Goal: Entertainment & Leisure: Consume media (video, audio)

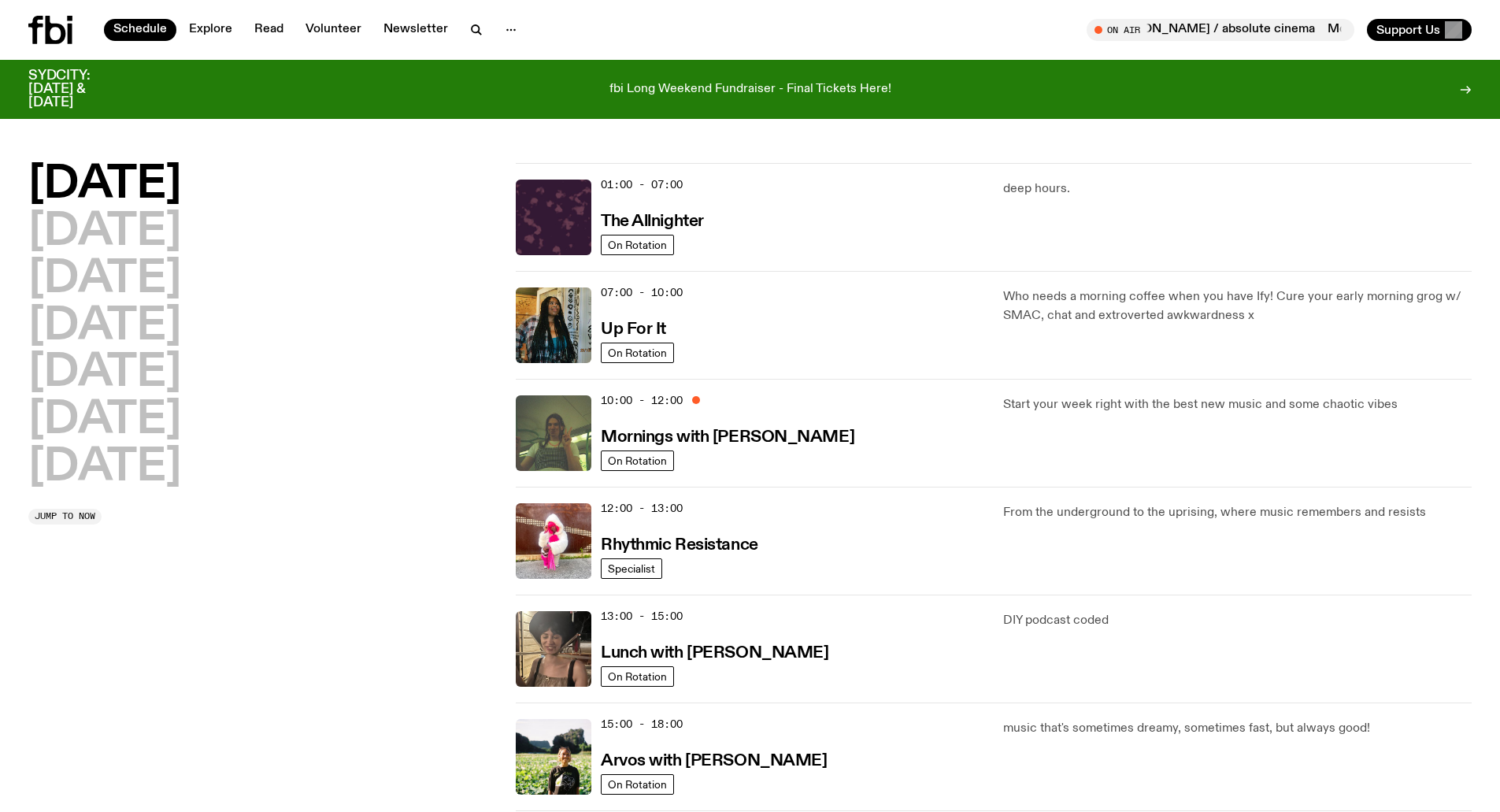
click at [1405, 604] on div "13:00 - 15:00 Lunch with [PERSON_NAME] On Rotation DIY podcast coded" at bounding box center [993, 648] width 956 height 108
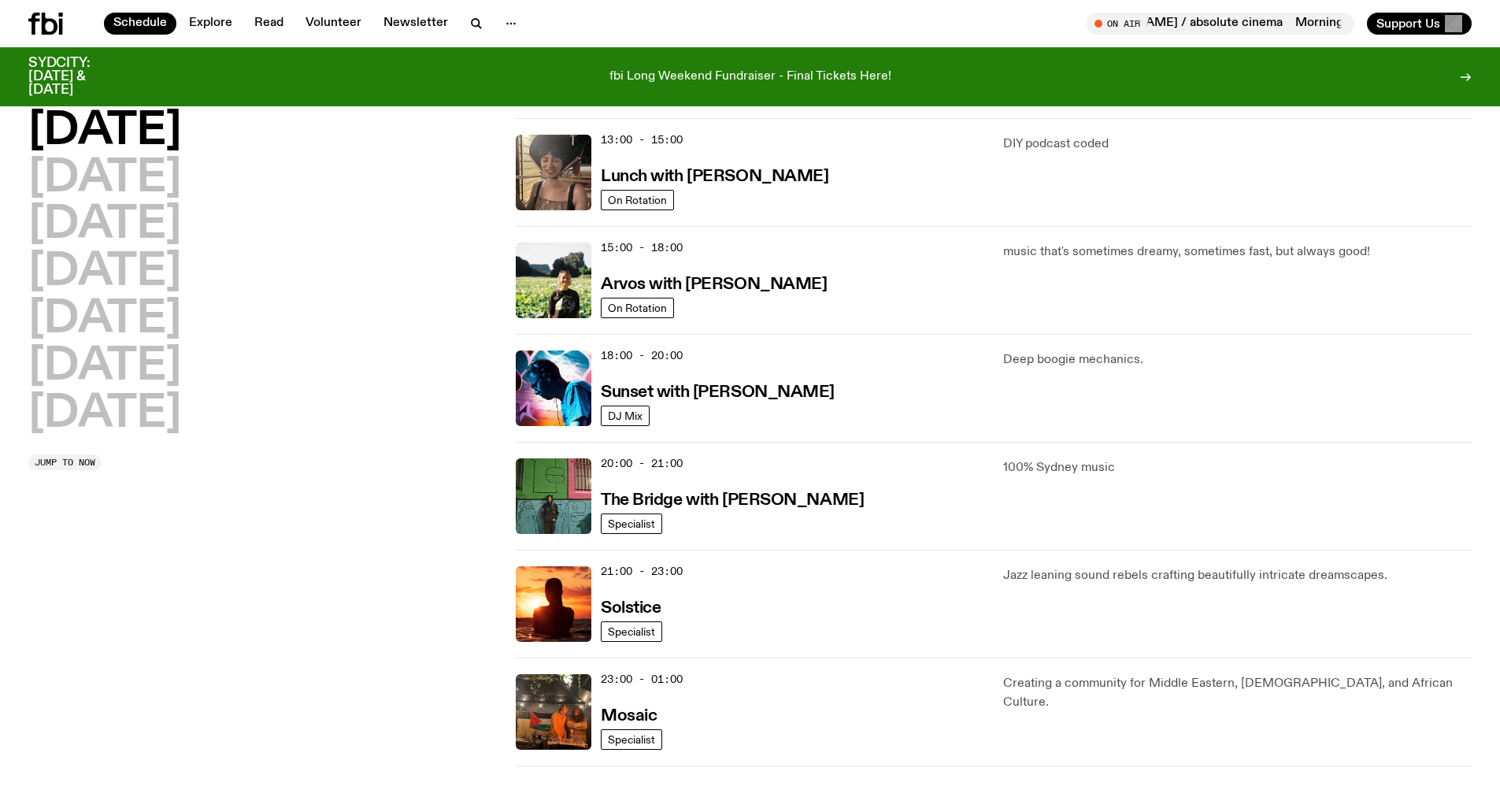
scroll to position [538, 0]
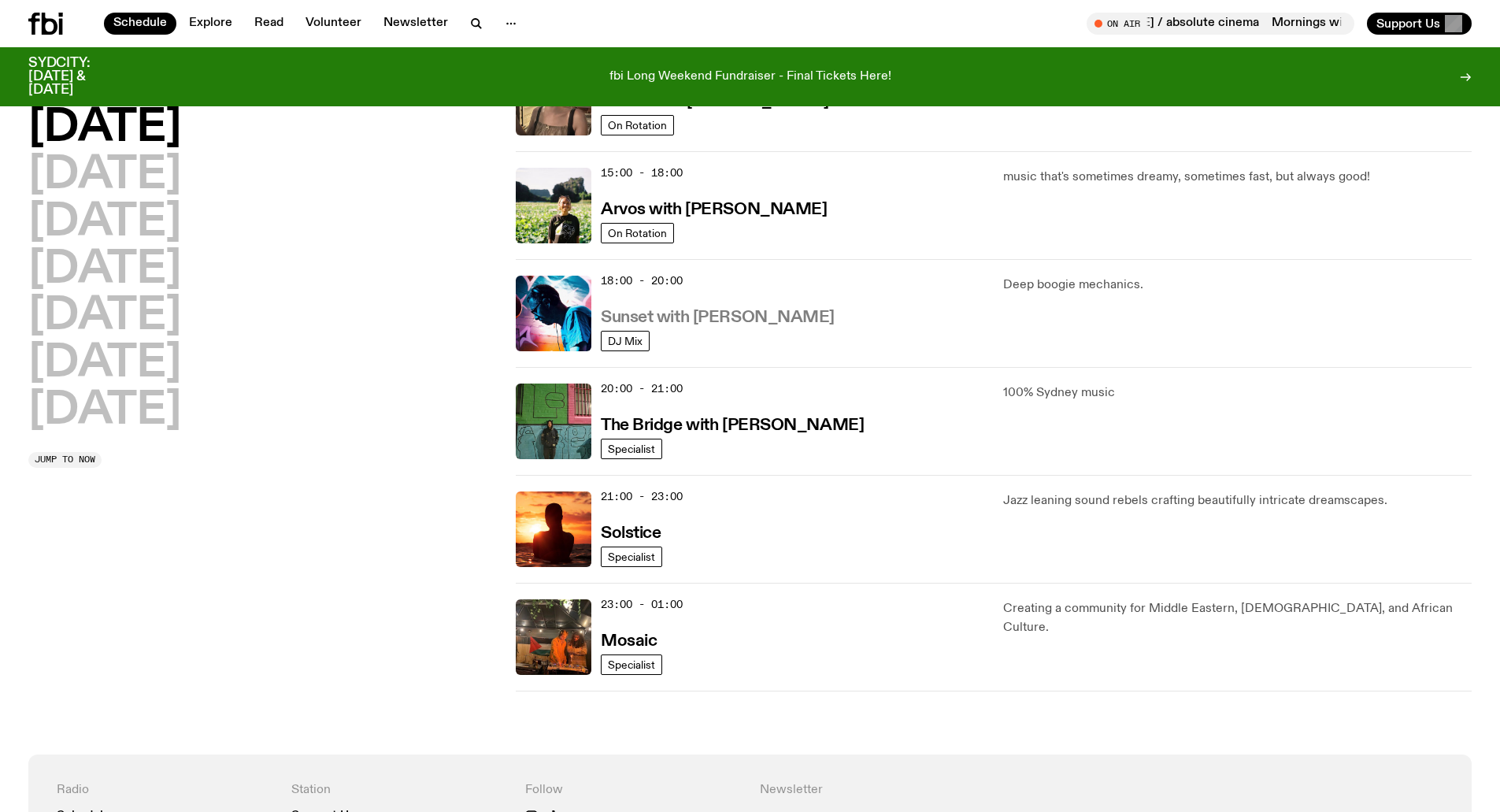
click at [737, 314] on h3 "Sunset with [PERSON_NAME]" at bounding box center [717, 318] width 234 height 17
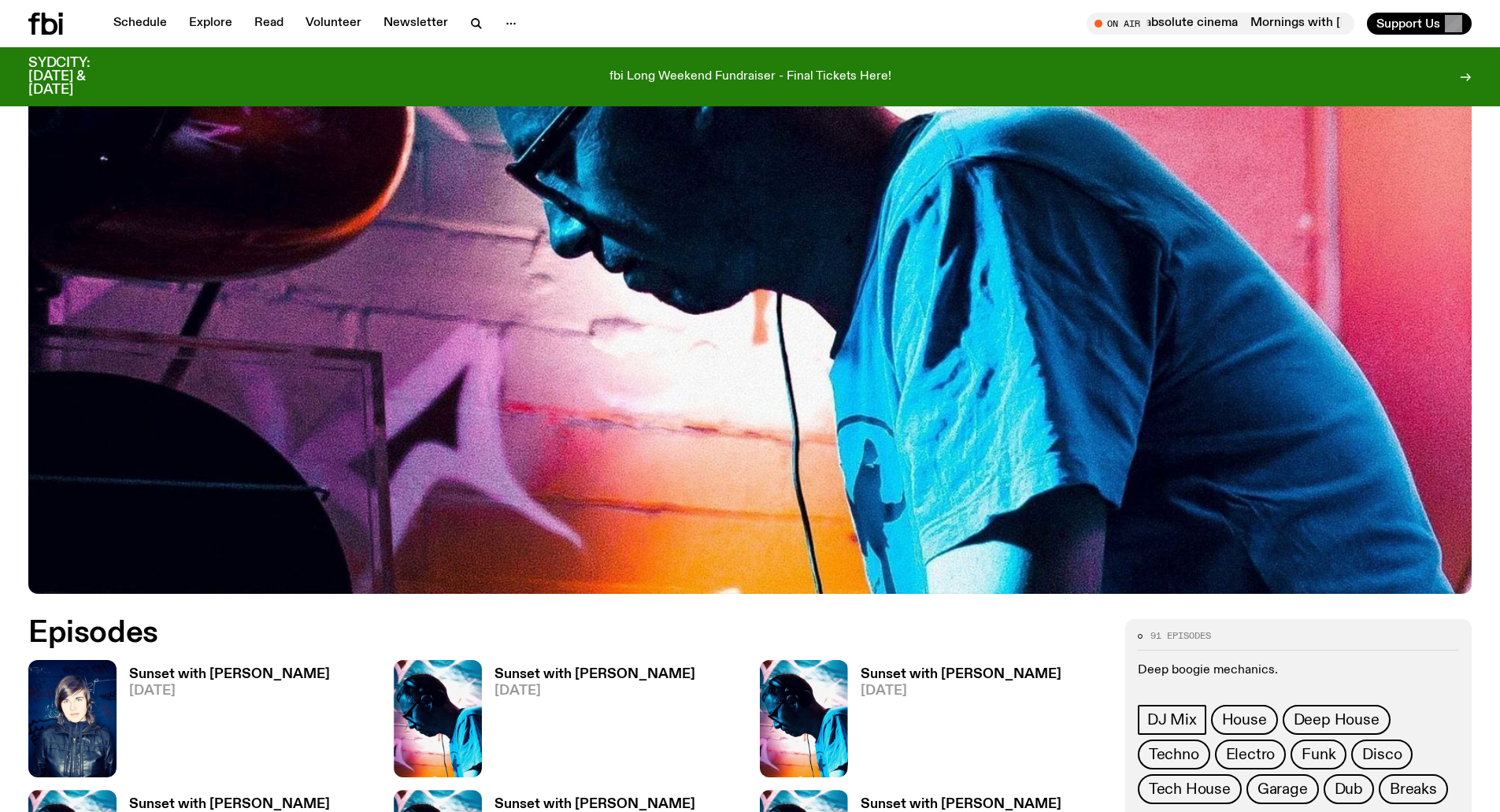
scroll to position [460, 0]
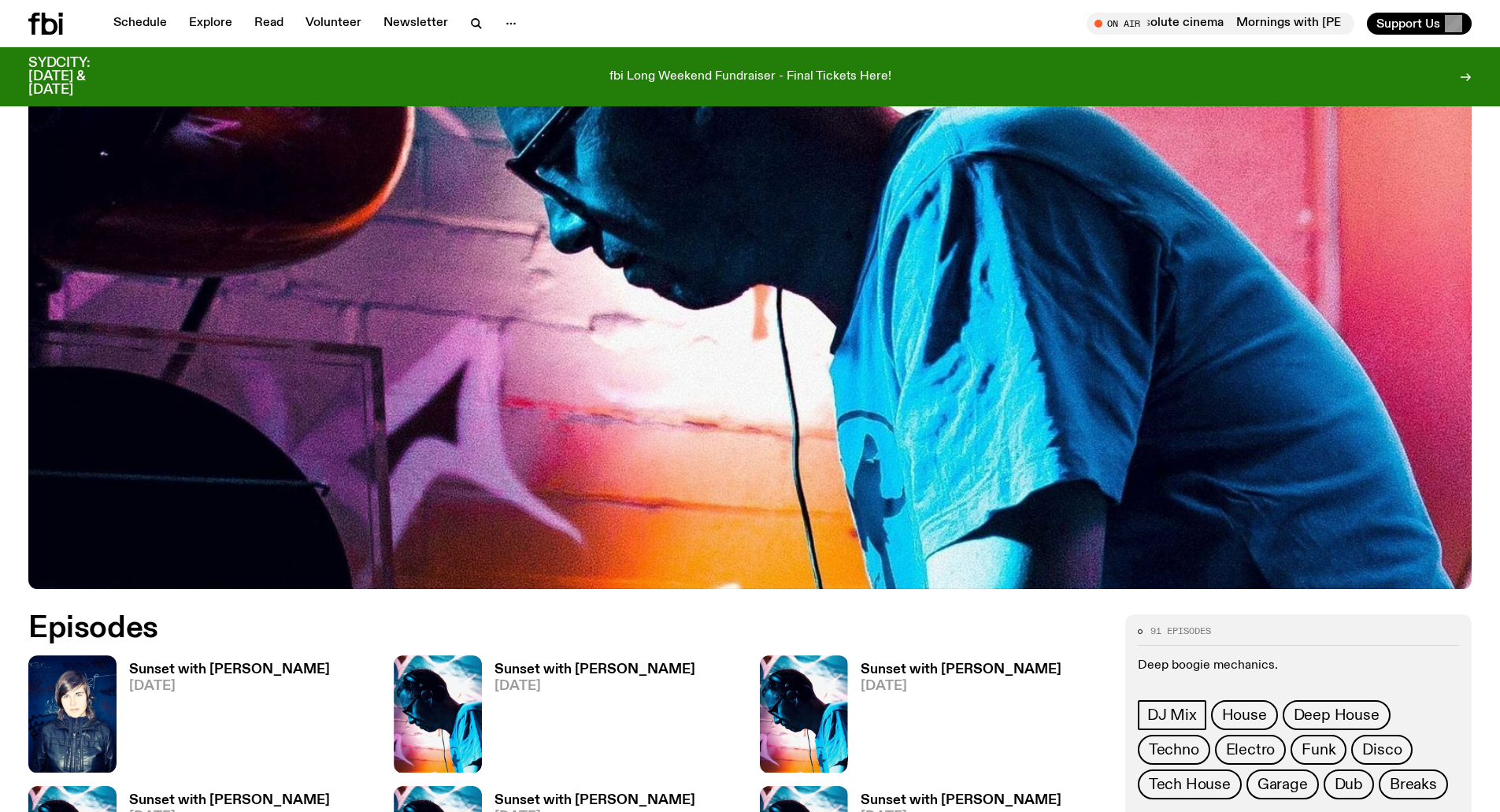
click at [197, 668] on h3 "Sunset with [PERSON_NAME]" at bounding box center [230, 669] width 201 height 14
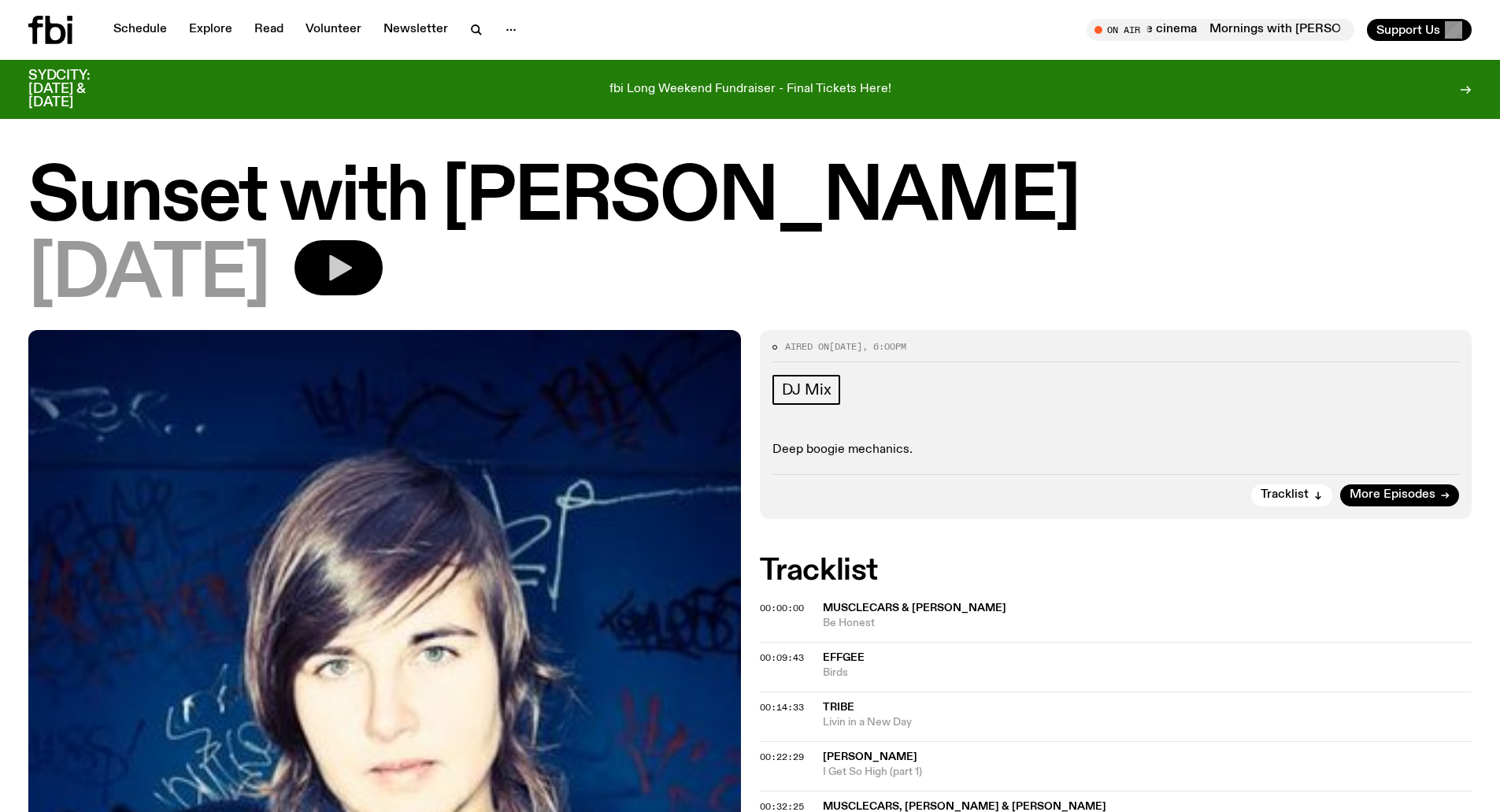
click at [354, 270] on icon "button" at bounding box center [338, 267] width 31 height 31
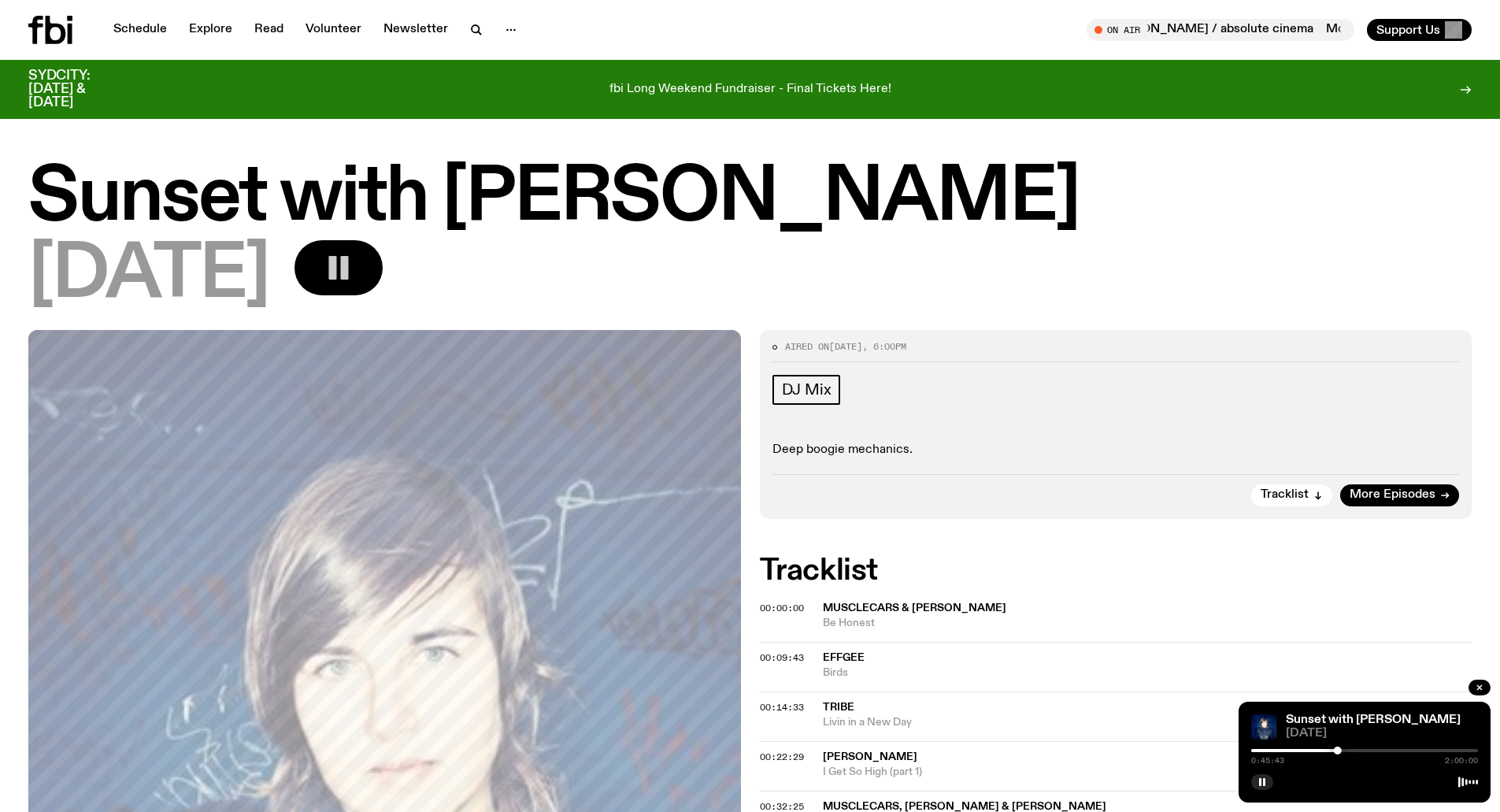
click at [337, 269] on rect "button" at bounding box center [332, 268] width 8 height 24
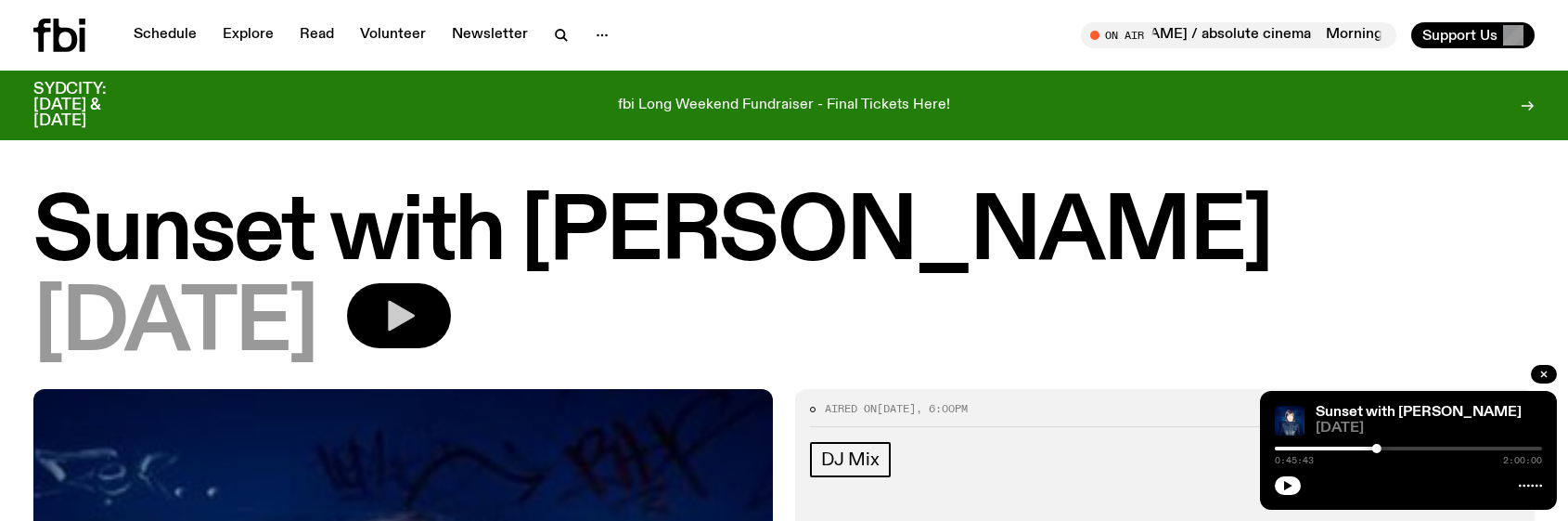
click at [441, 316] on button "button" at bounding box center [398, 315] width 104 height 65
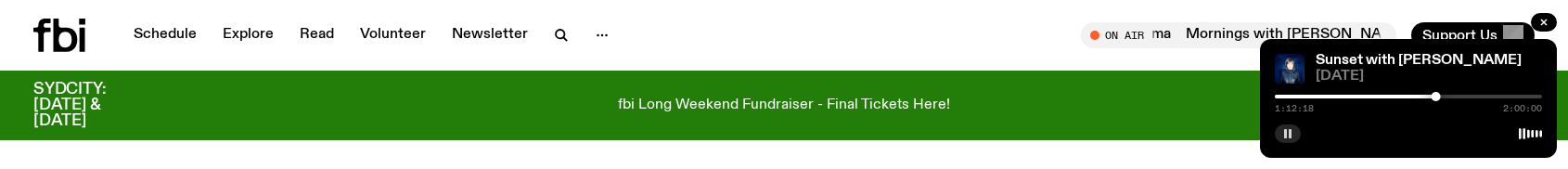
click at [1287, 135] on rect "button" at bounding box center [1285, 132] width 3 height 9
